Goal: Task Accomplishment & Management: Complete application form

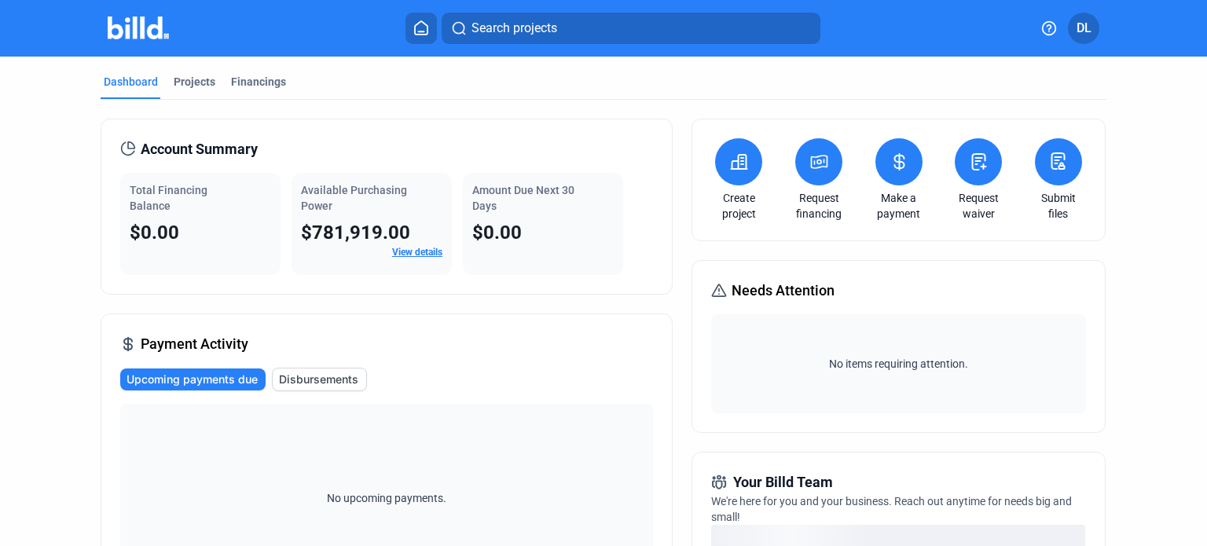
click at [413, 252] on link "View details" at bounding box center [417, 252] width 50 height 11
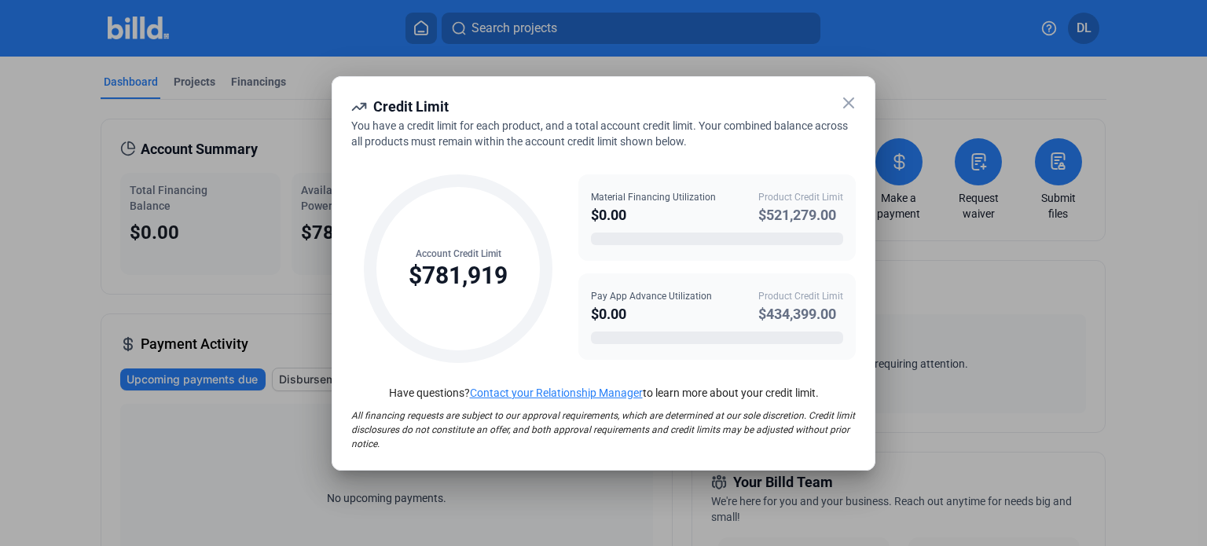
click at [770, 303] on div "$434,399.00" at bounding box center [801, 314] width 85 height 22
click at [851, 97] on icon at bounding box center [849, 103] width 19 height 19
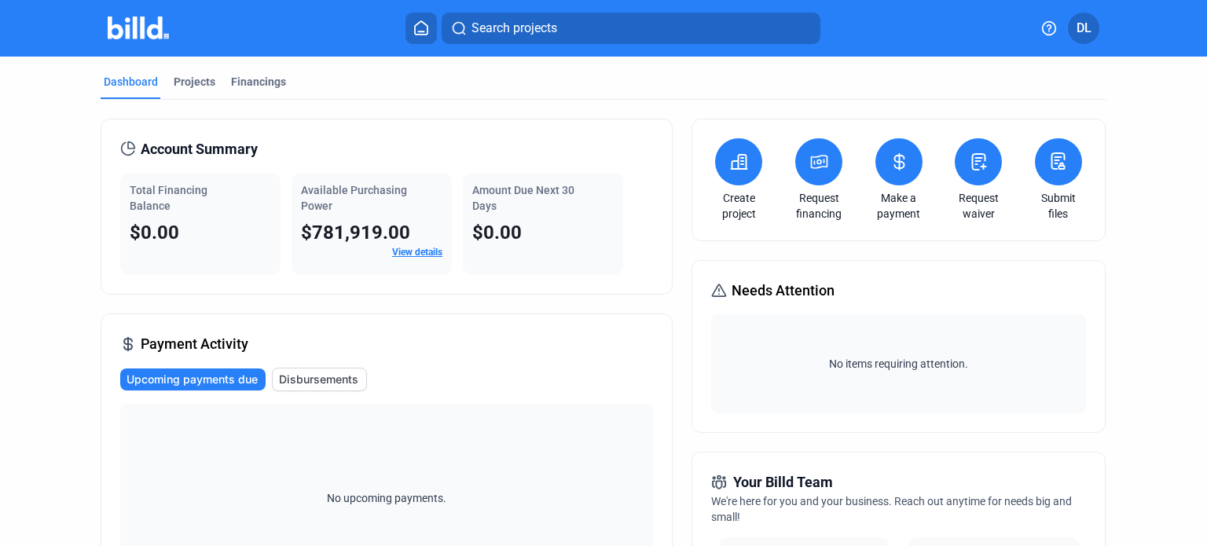
click at [403, 251] on link "View details" at bounding box center [417, 252] width 50 height 11
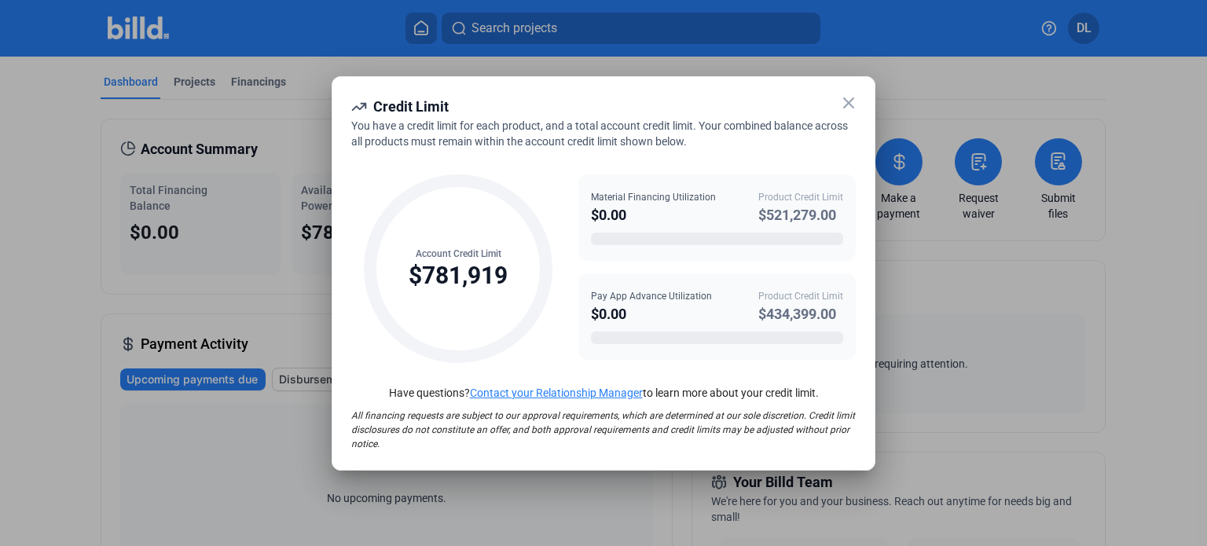
click at [791, 294] on div "Product Credit Limit" at bounding box center [801, 296] width 85 height 14
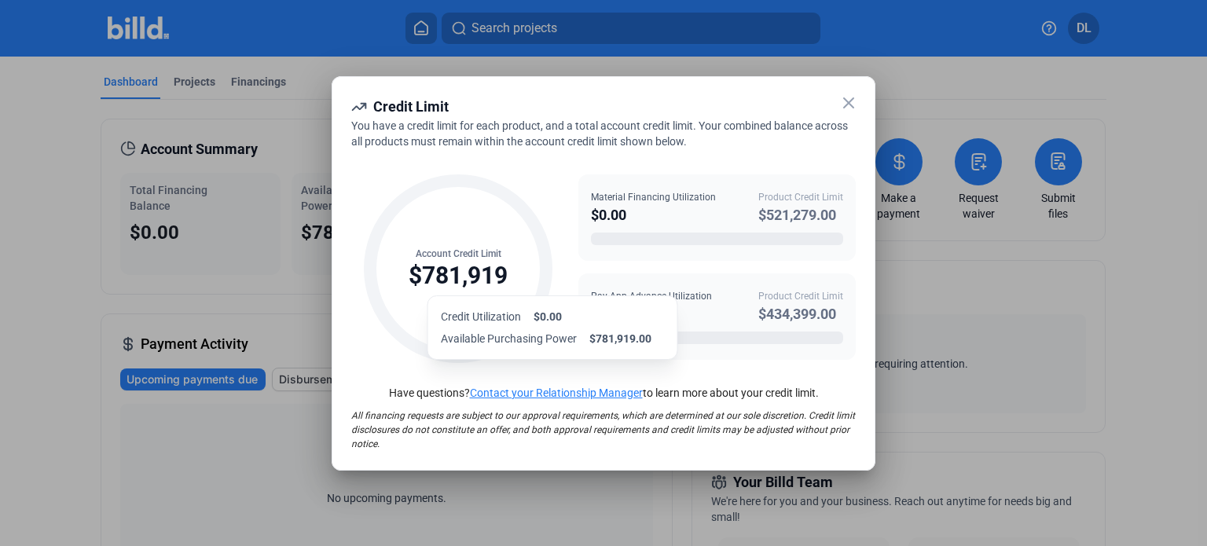
click at [494, 276] on div "$781,919" at bounding box center [458, 276] width 99 height 30
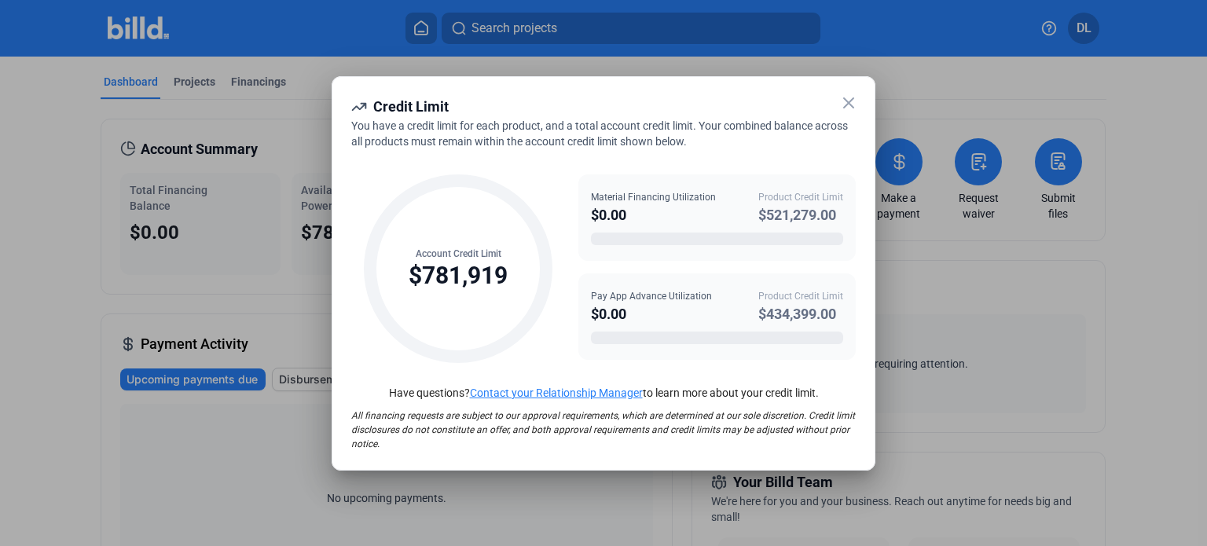
click at [847, 105] on icon at bounding box center [848, 102] width 9 height 9
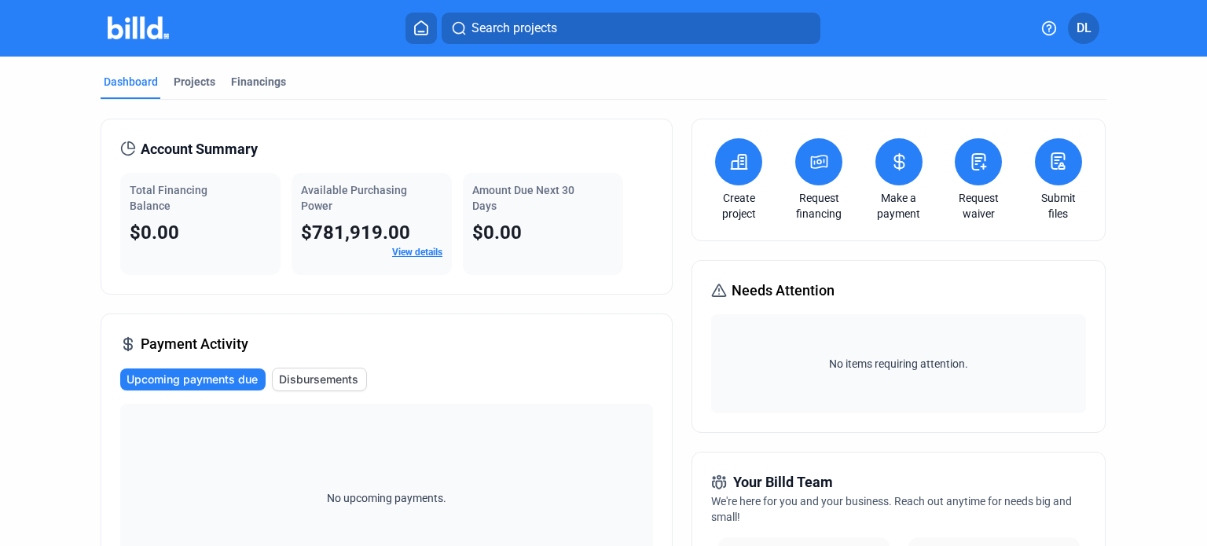
click at [821, 160] on icon at bounding box center [820, 162] width 16 height 13
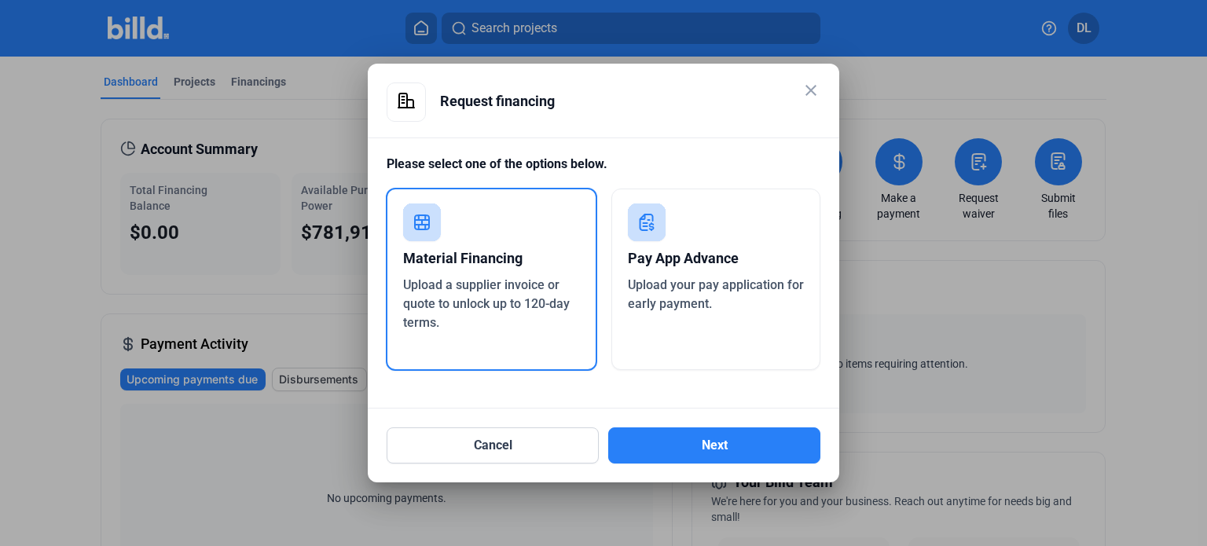
click at [725, 279] on span "Upload your pay application for early payment." at bounding box center [716, 294] width 176 height 34
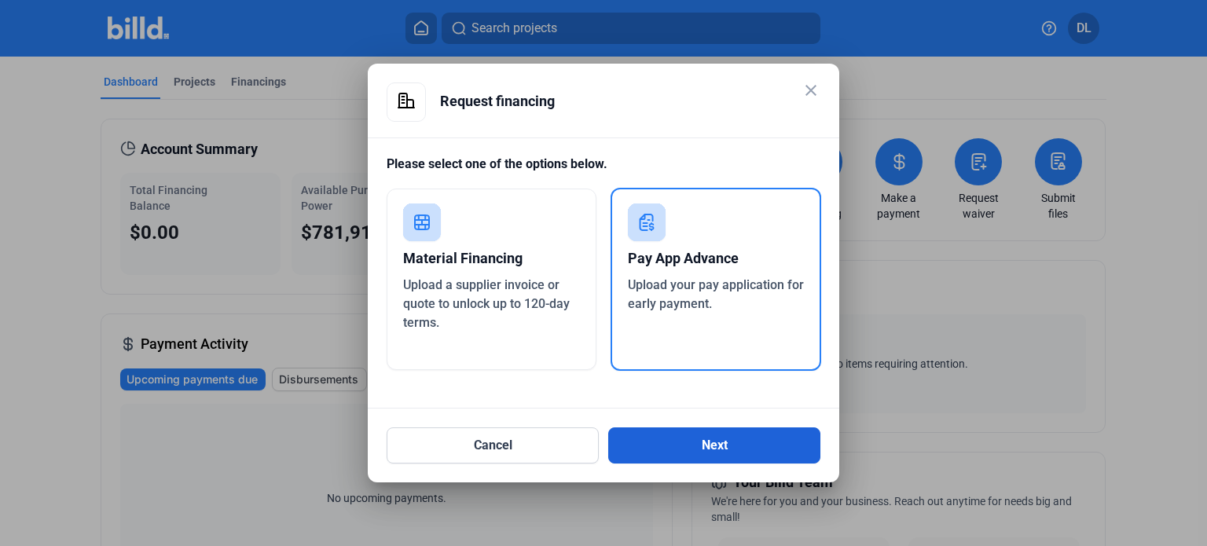
click at [711, 435] on button "Next" at bounding box center [714, 446] width 212 height 36
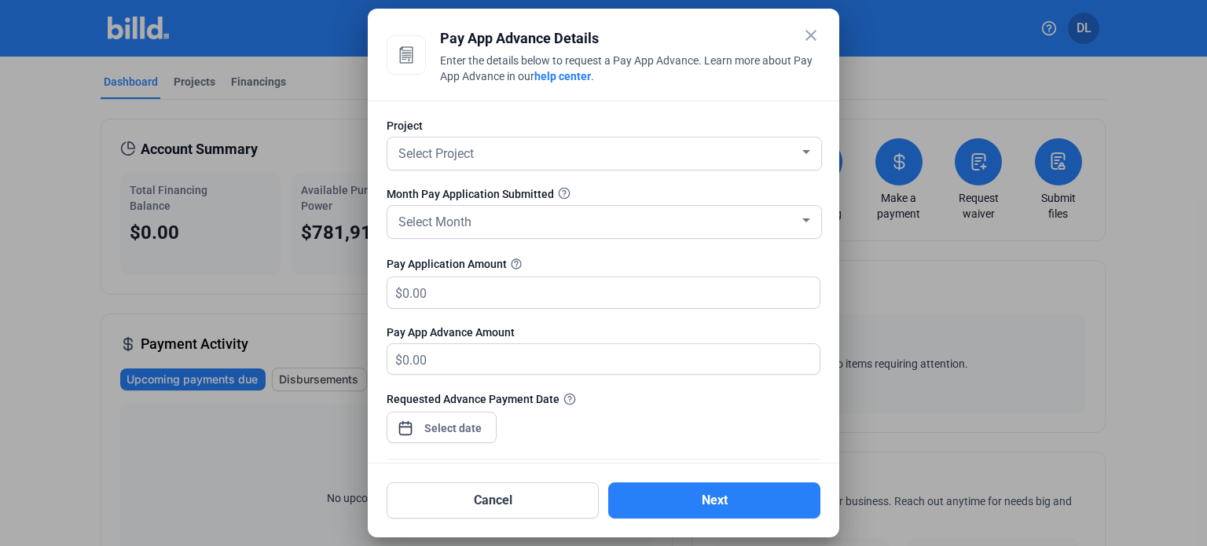
click at [806, 31] on mat-icon "close" at bounding box center [811, 35] width 19 height 19
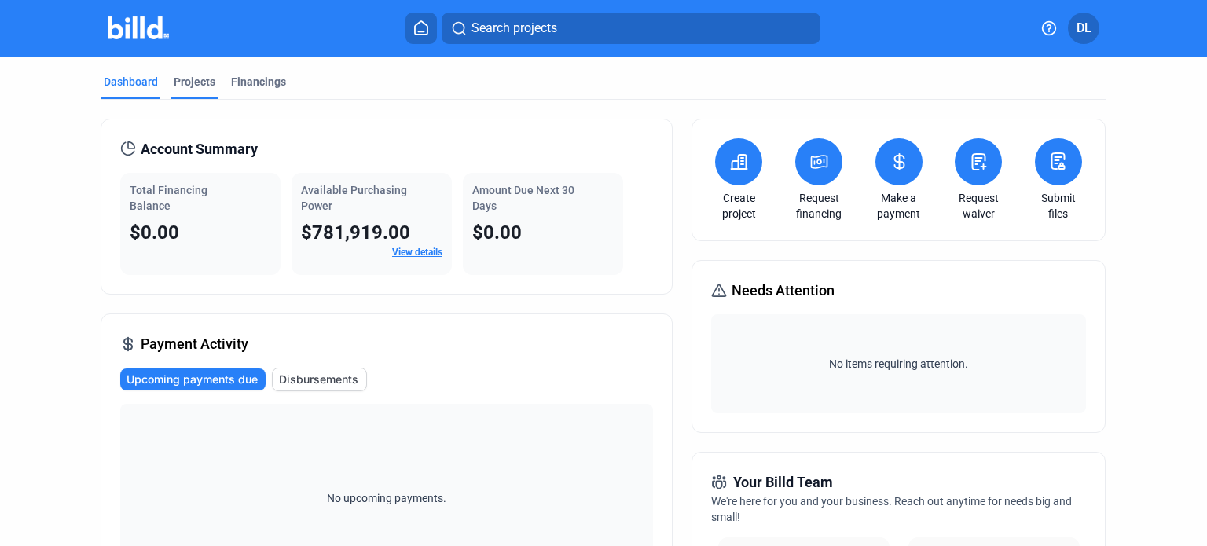
click at [198, 79] on div "Projects" at bounding box center [195, 82] width 42 height 16
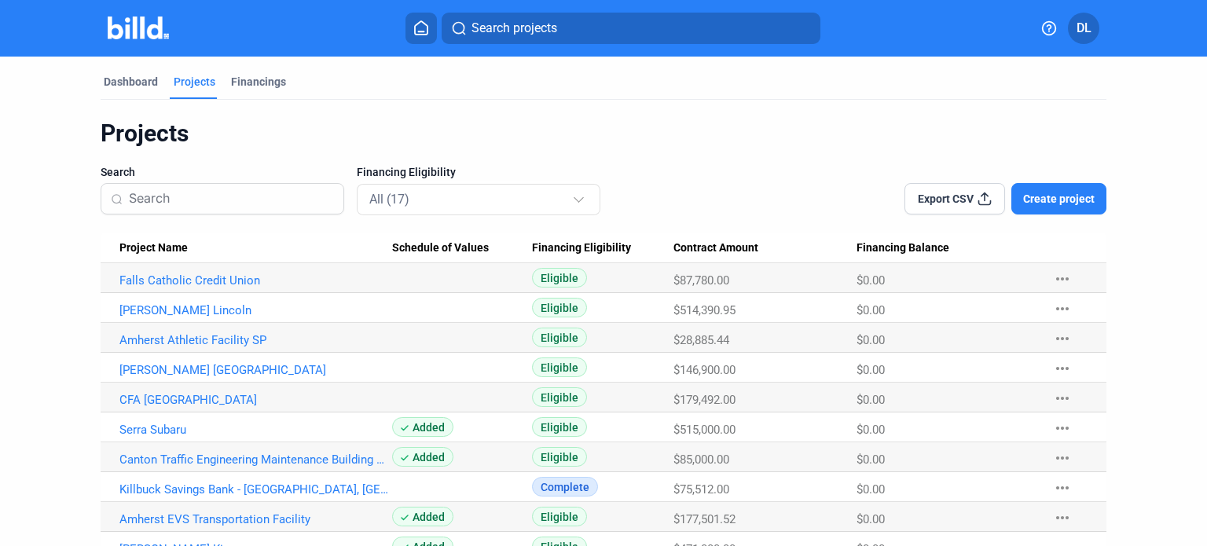
click at [1025, 188] on button "Create project" at bounding box center [1059, 198] width 95 height 31
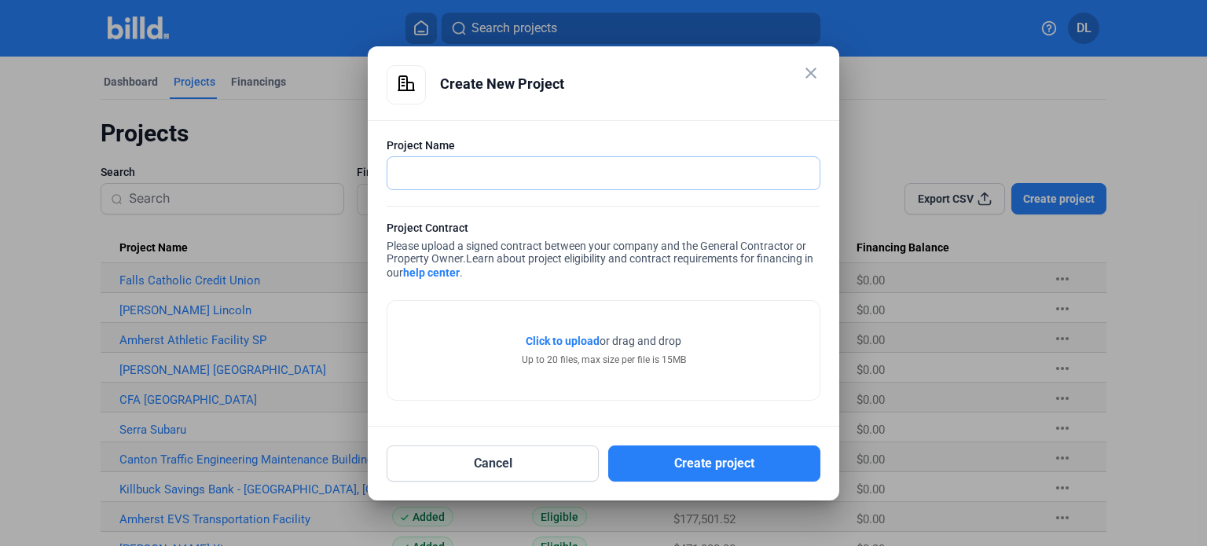
click at [502, 176] on input "text" at bounding box center [604, 173] width 432 height 32
click at [808, 66] on mat-icon "close" at bounding box center [811, 73] width 19 height 19
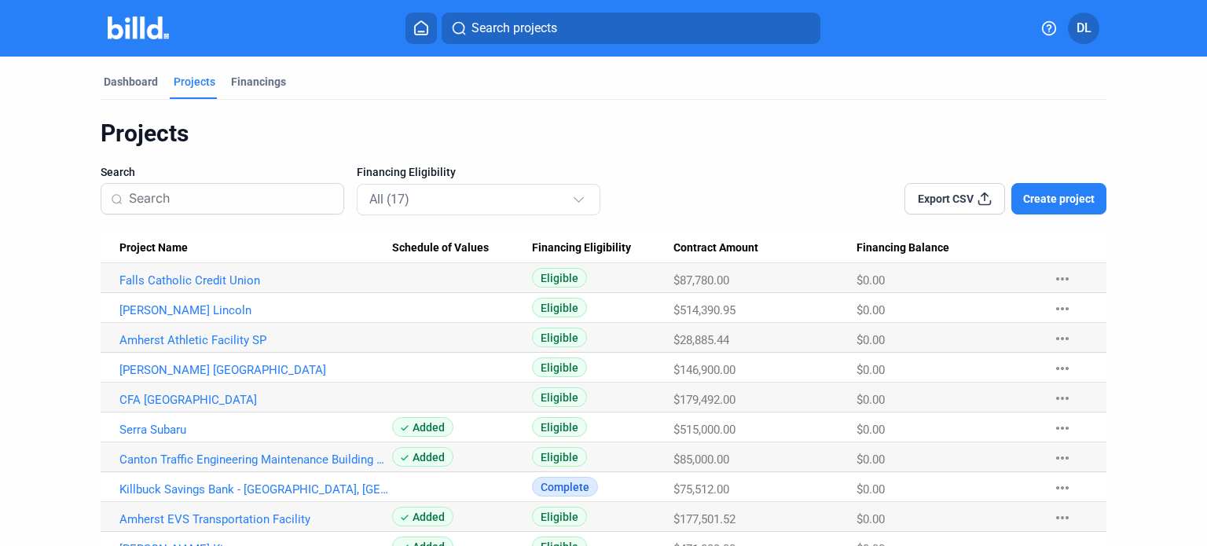
click at [1038, 194] on span "Create project" at bounding box center [1059, 199] width 72 height 16
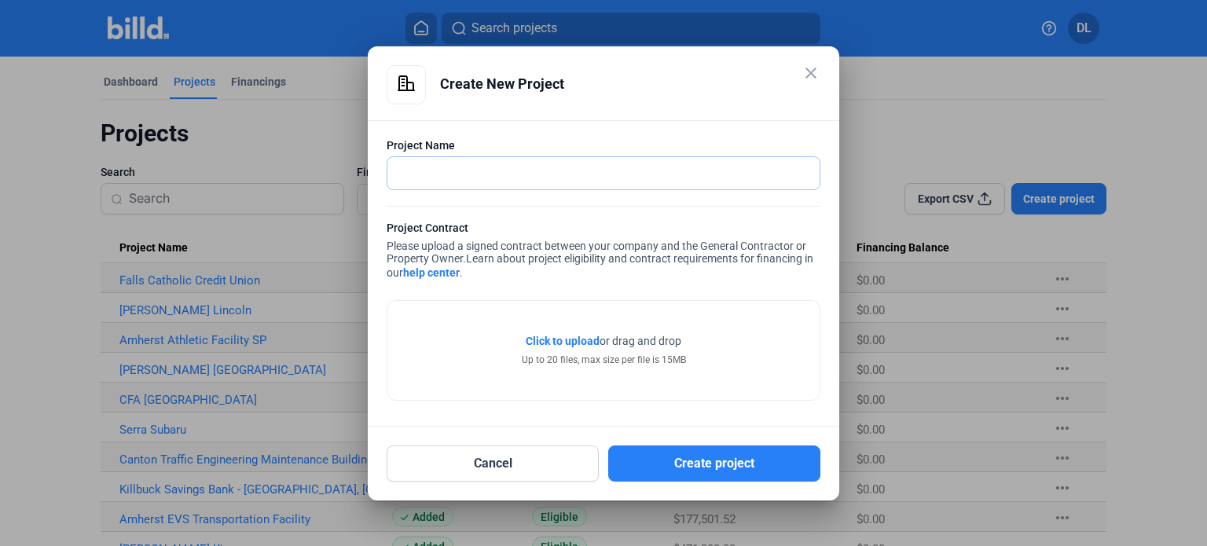
click at [422, 174] on input "text" at bounding box center [595, 173] width 415 height 32
click at [424, 174] on input "text" at bounding box center [604, 173] width 432 height 32
type input "Ravenna VA"
click at [572, 339] on span "Click to upload" at bounding box center [563, 341] width 74 height 13
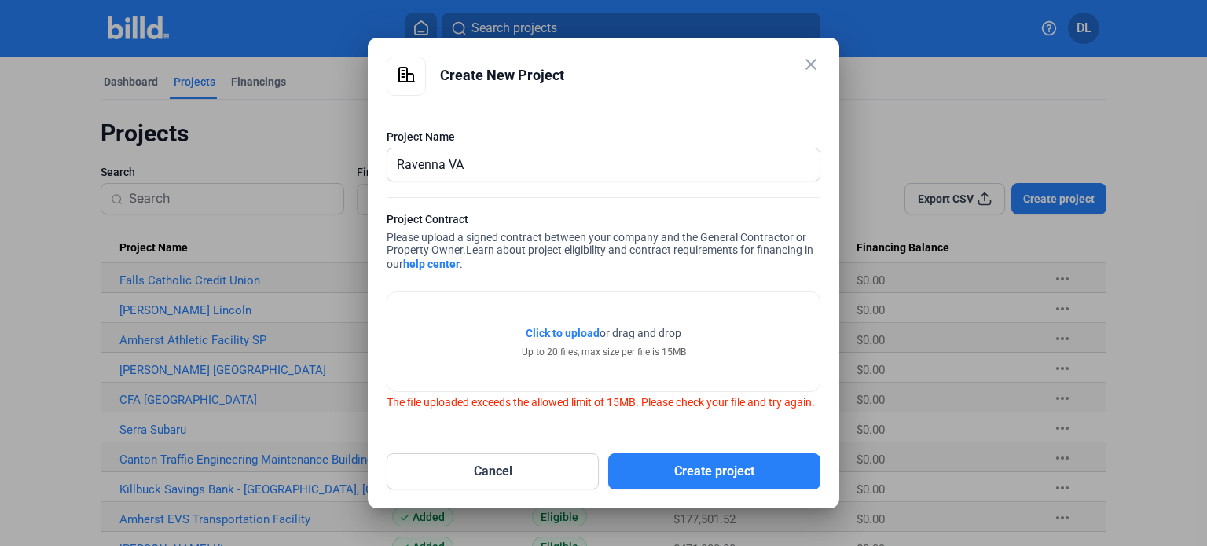
click at [579, 327] on span "Click to upload" at bounding box center [563, 333] width 74 height 13
click at [808, 60] on mat-icon "close" at bounding box center [811, 64] width 19 height 19
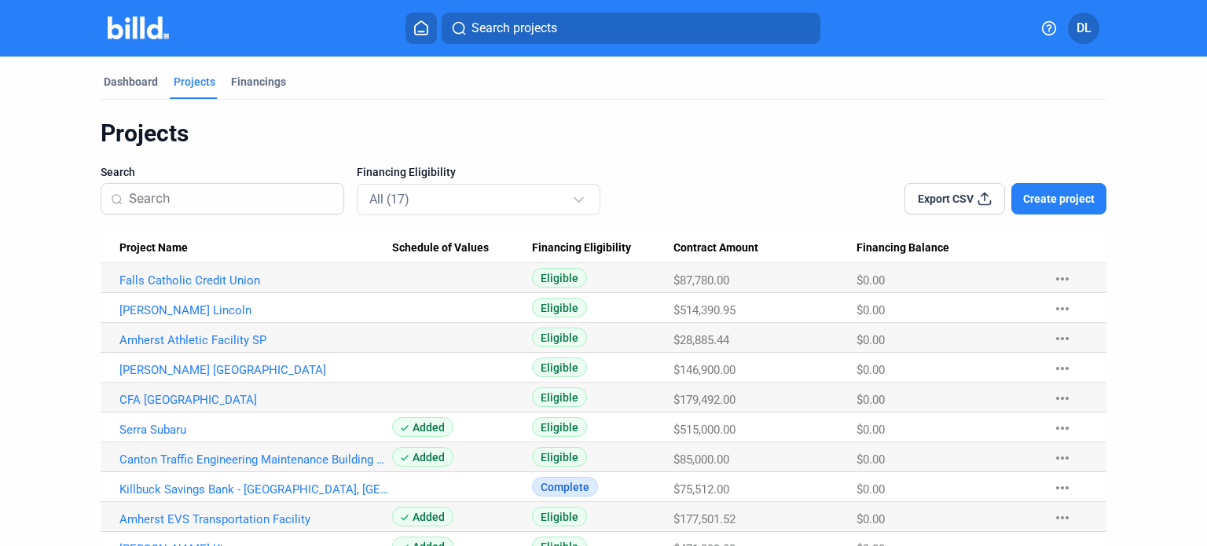
click at [1035, 196] on span "Create project" at bounding box center [1059, 199] width 72 height 16
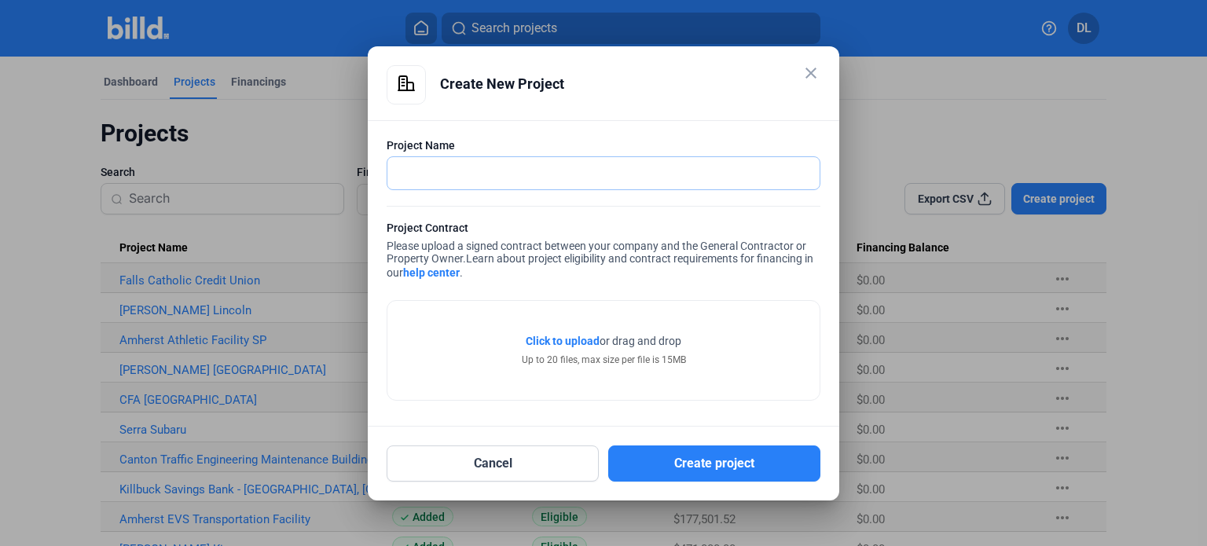
click at [437, 172] on input "text" at bounding box center [604, 173] width 432 height 32
type input "Ravenna VA"
click at [572, 341] on span "Click to upload" at bounding box center [563, 341] width 74 height 13
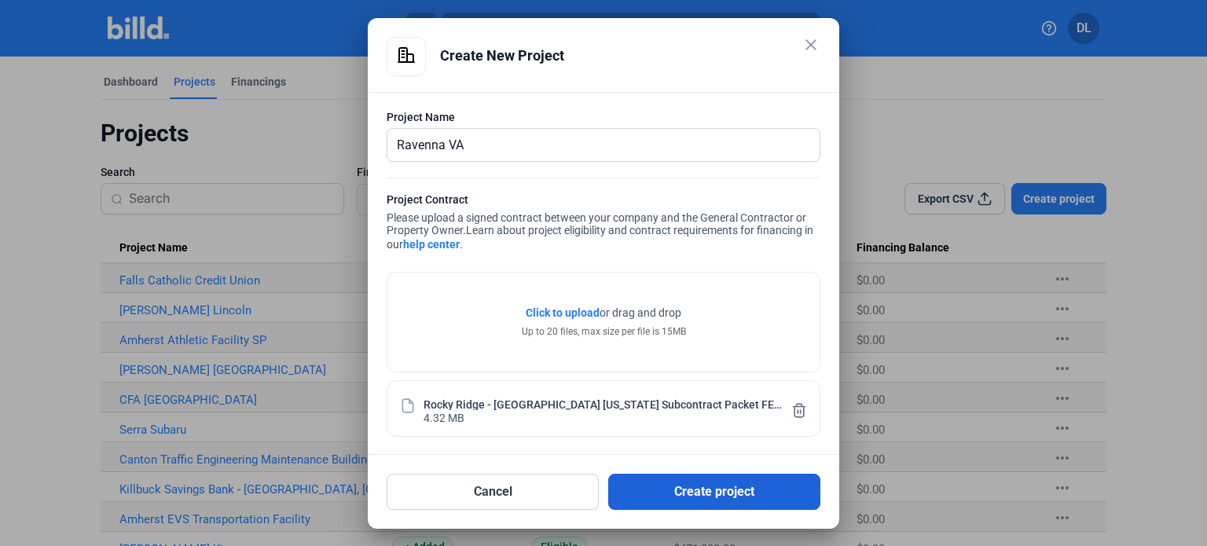
click at [736, 492] on button "Create project" at bounding box center [714, 492] width 212 height 36
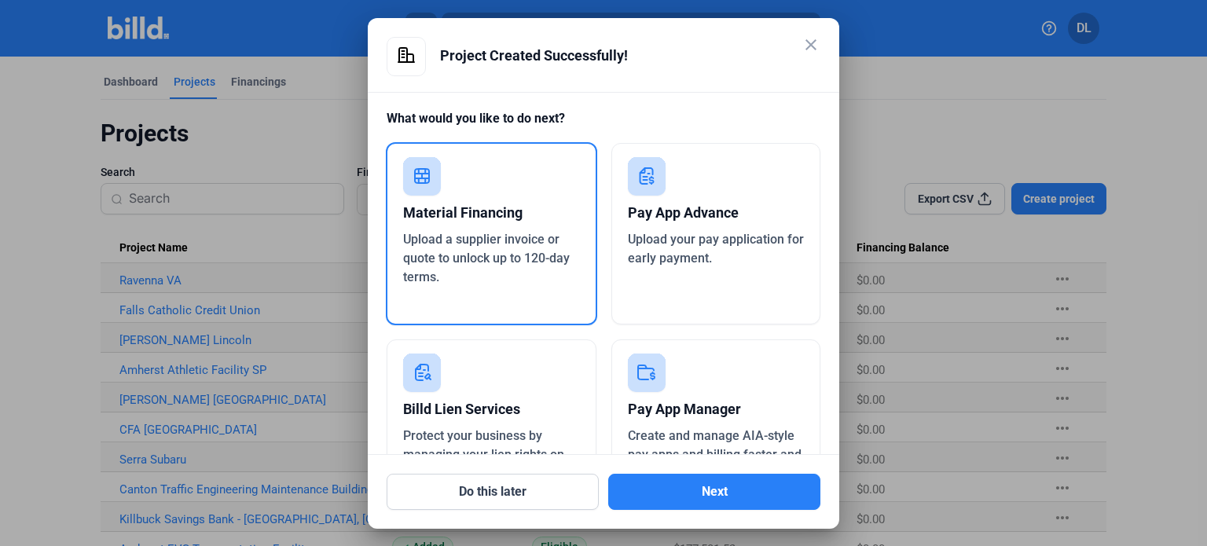
scroll to position [85, 0]
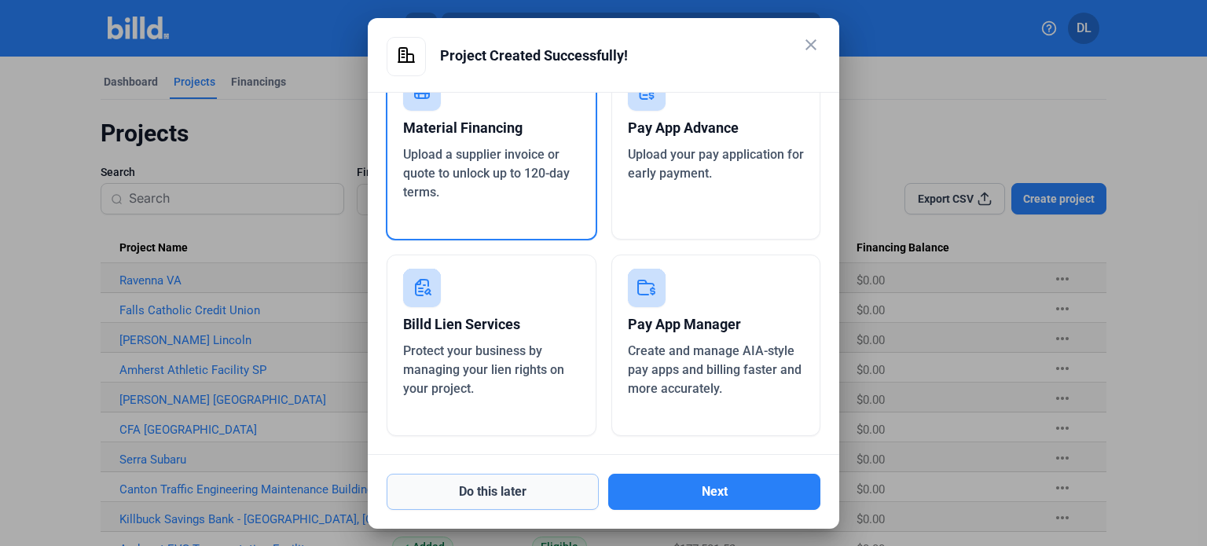
click at [505, 487] on button "Do this later" at bounding box center [493, 492] width 212 height 36
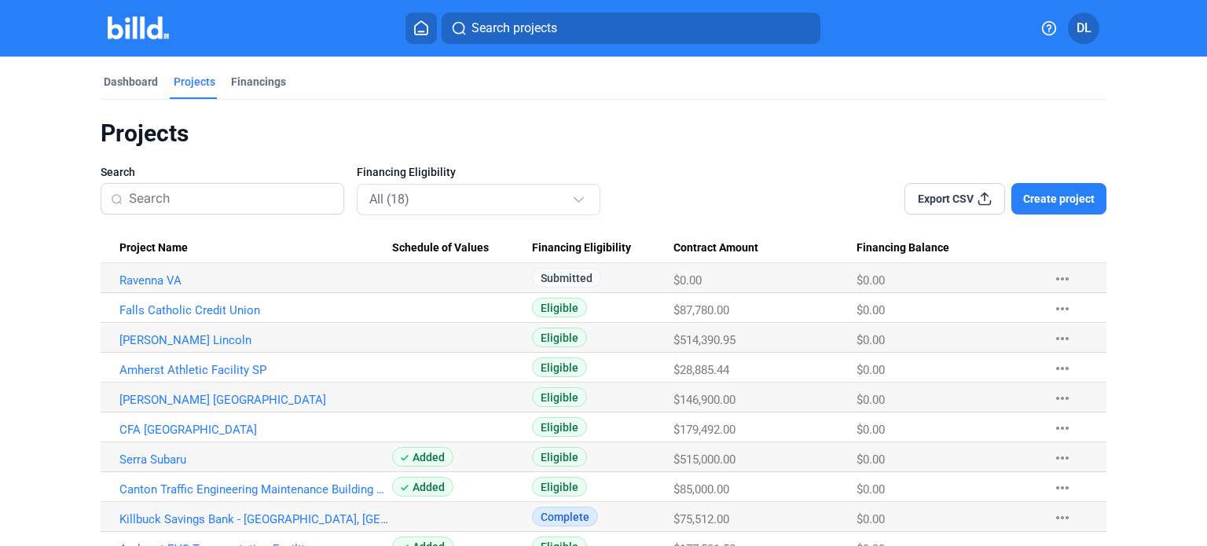
click at [1079, 203] on span "Create project" at bounding box center [1059, 199] width 72 height 16
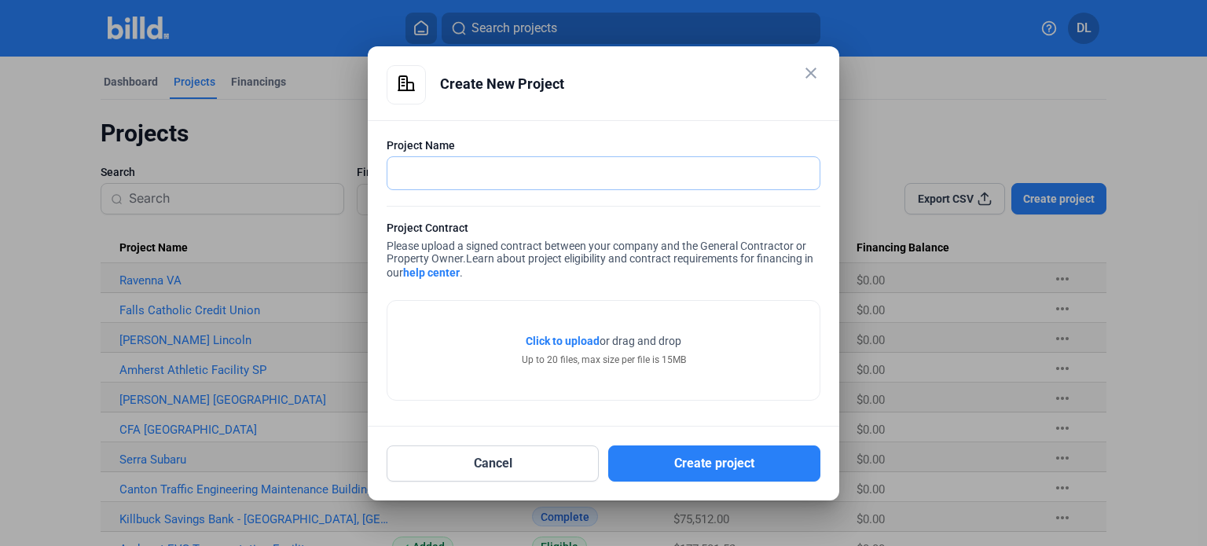
click at [495, 166] on input "text" at bounding box center [604, 173] width 432 height 32
type input "Killbuck Savings Bank - MOR - [GEOGRAPHIC_DATA], [GEOGRAPHIC_DATA]"
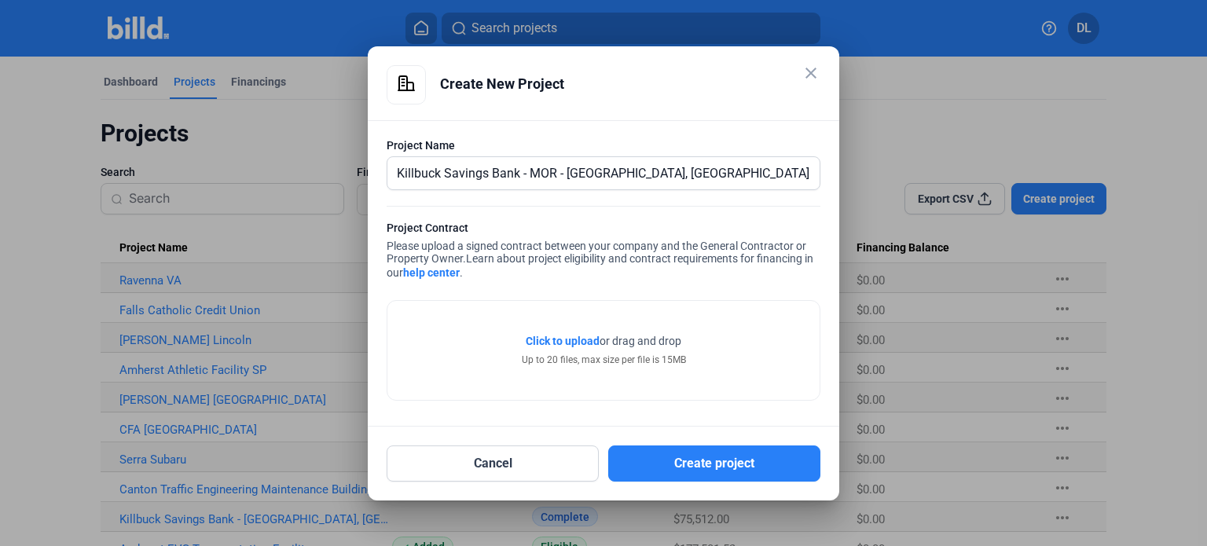
click at [553, 339] on span "Click to upload" at bounding box center [563, 341] width 74 height 13
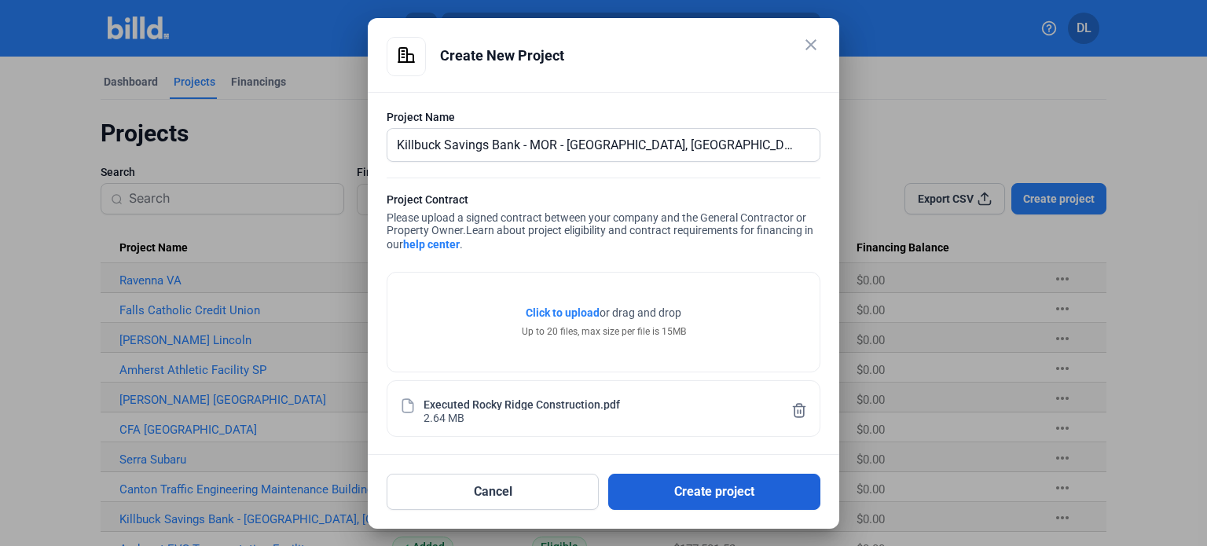
click at [701, 487] on button "Create project" at bounding box center [714, 492] width 212 height 36
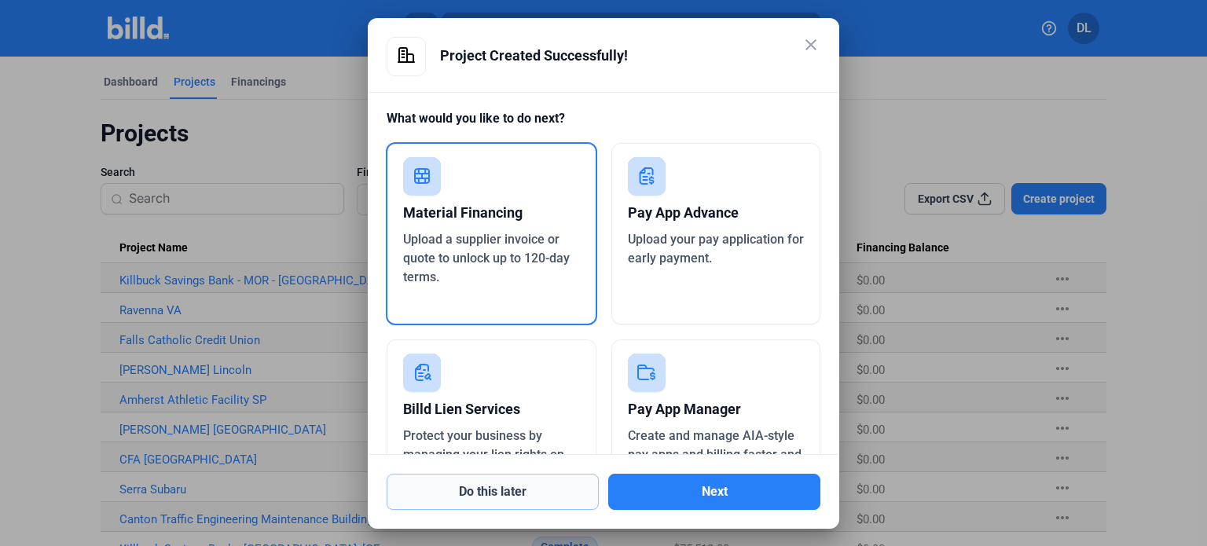
click at [499, 487] on button "Do this later" at bounding box center [493, 492] width 212 height 36
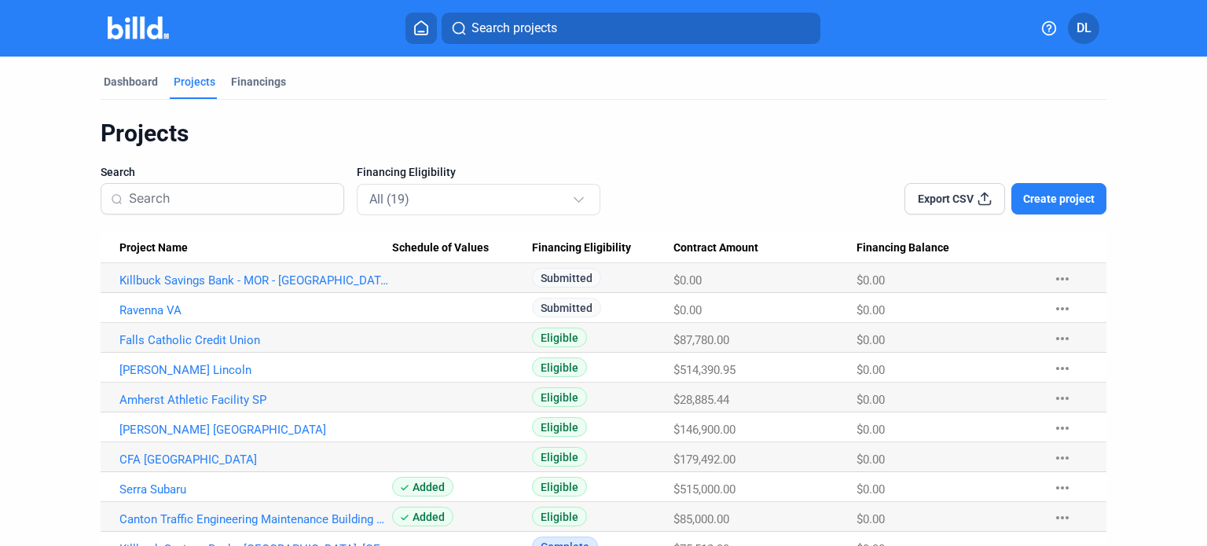
scroll to position [157, 0]
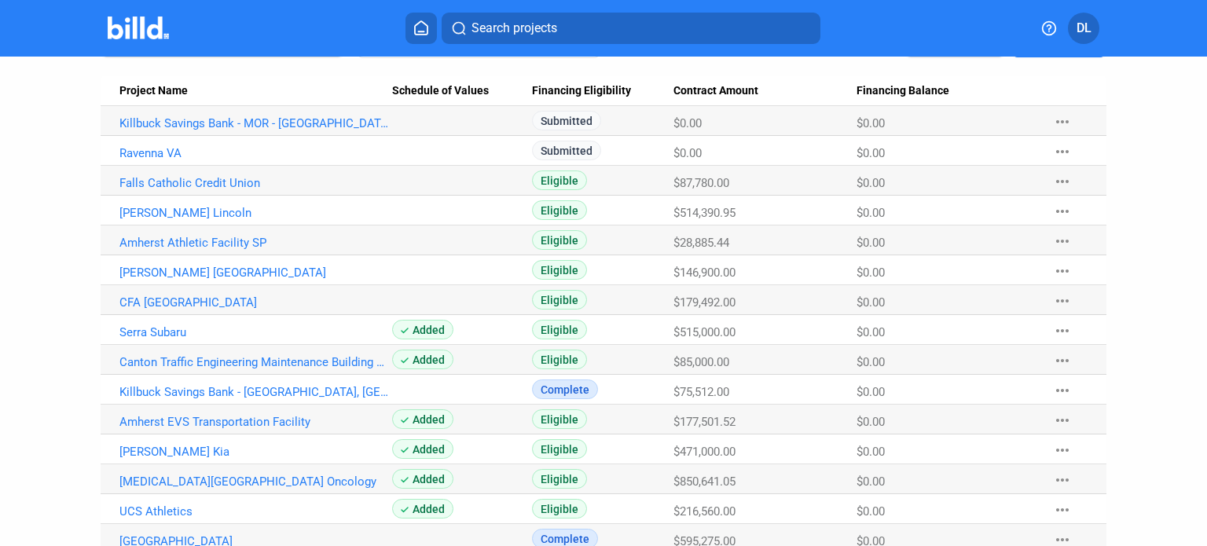
click at [156, 30] on img at bounding box center [139, 28] width 62 height 23
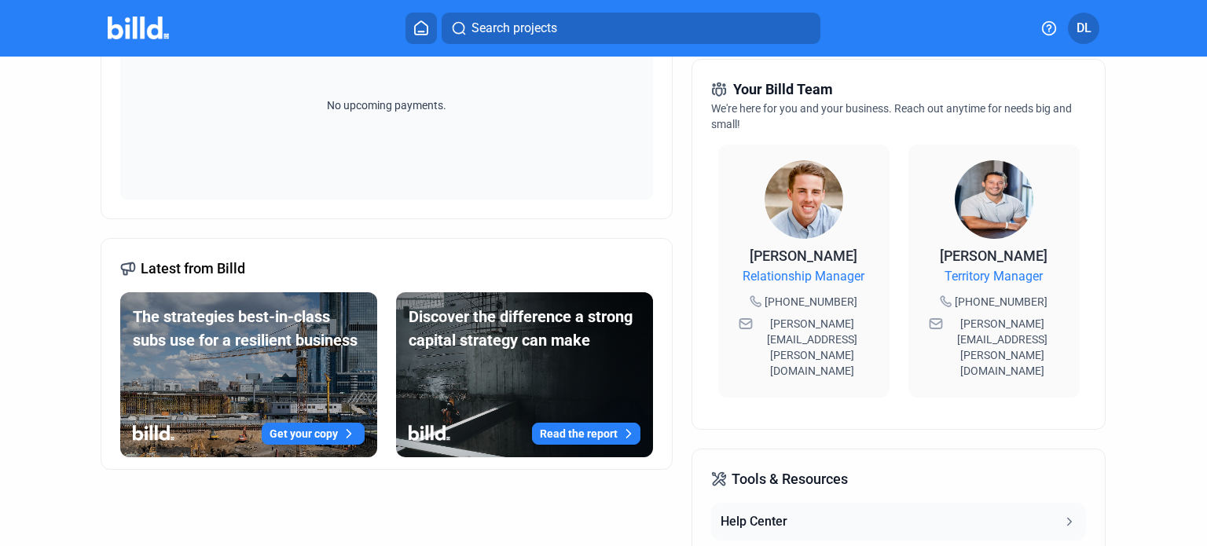
scroll to position [616, 0]
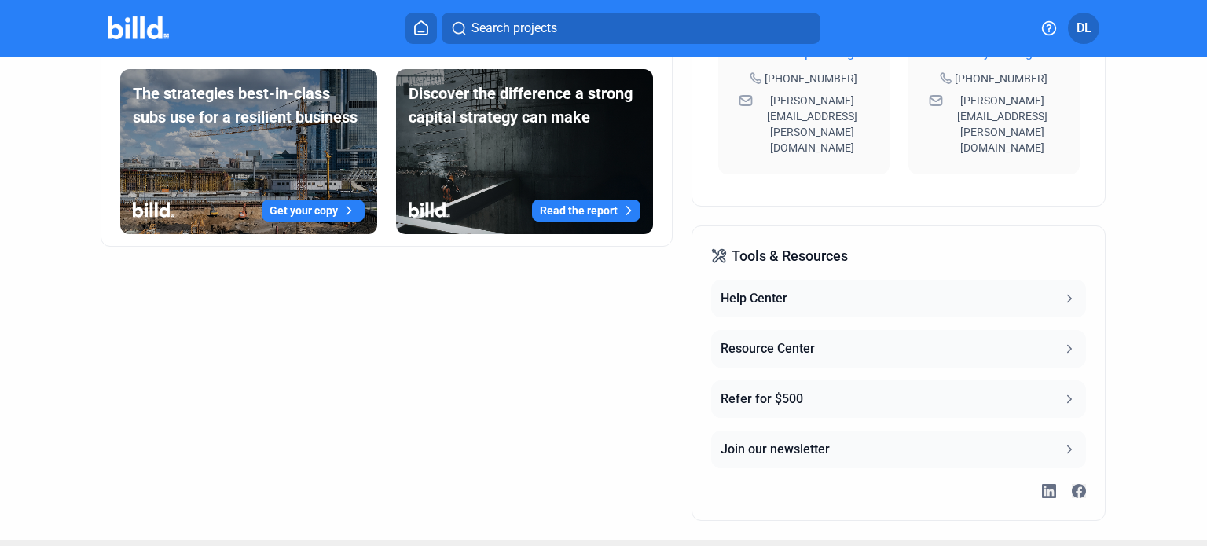
click at [1019, 330] on button "Resource Center" at bounding box center [898, 349] width 374 height 38
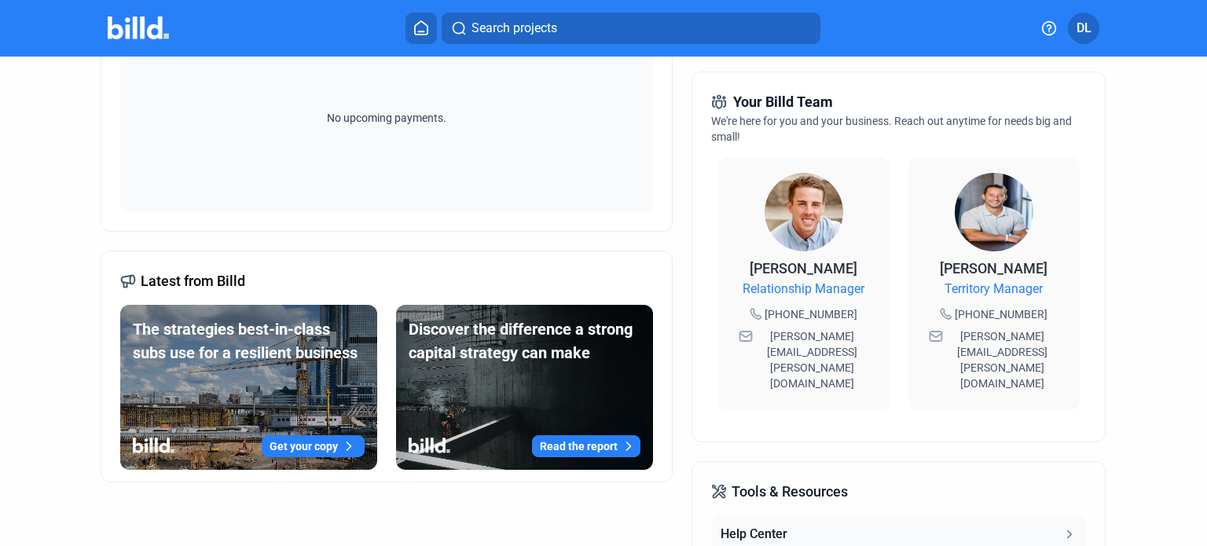
scroll to position [0, 0]
